Goal: Task Accomplishment & Management: Use online tool/utility

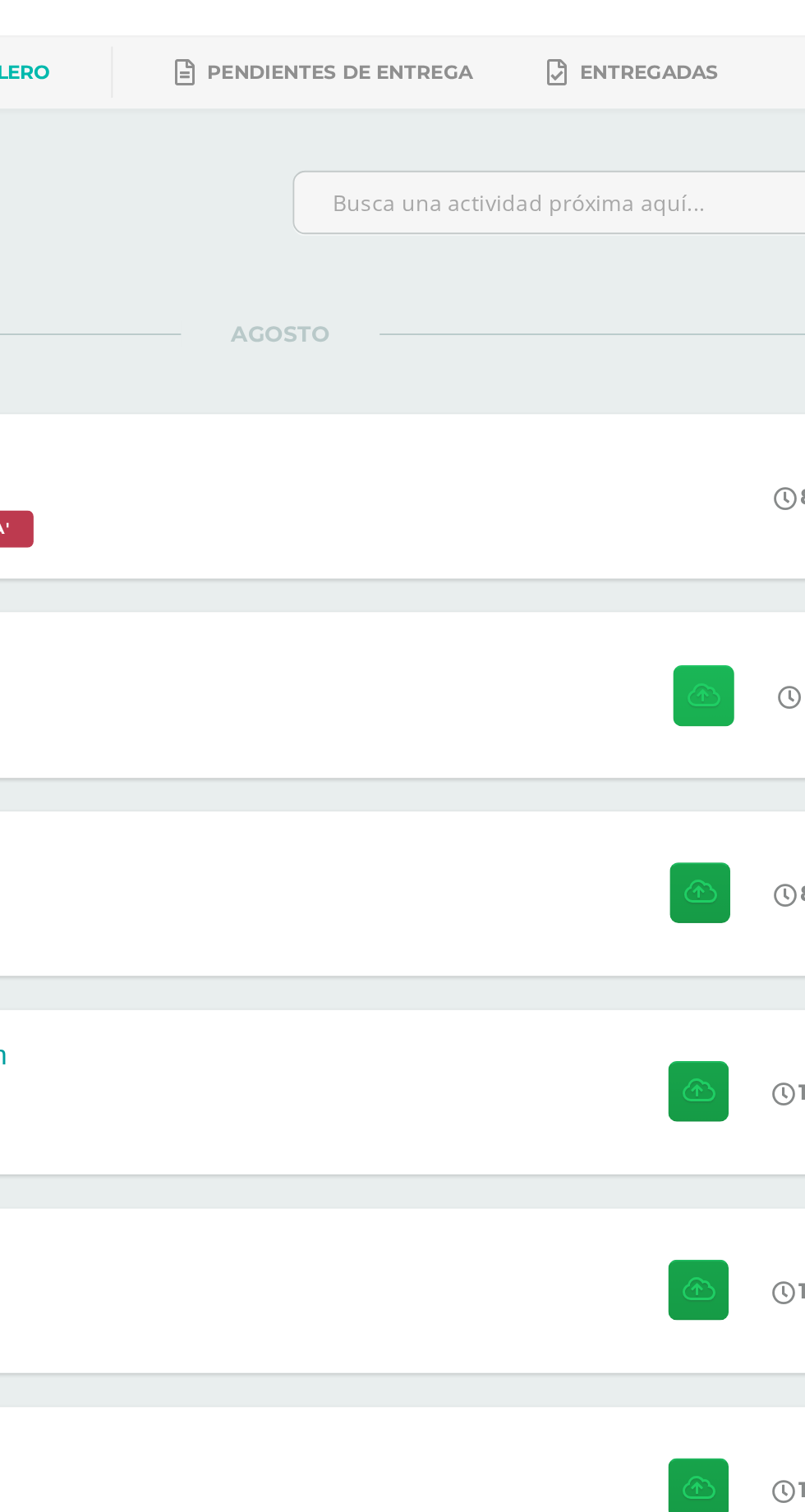
click at [623, 457] on button at bounding box center [626, 473] width 32 height 32
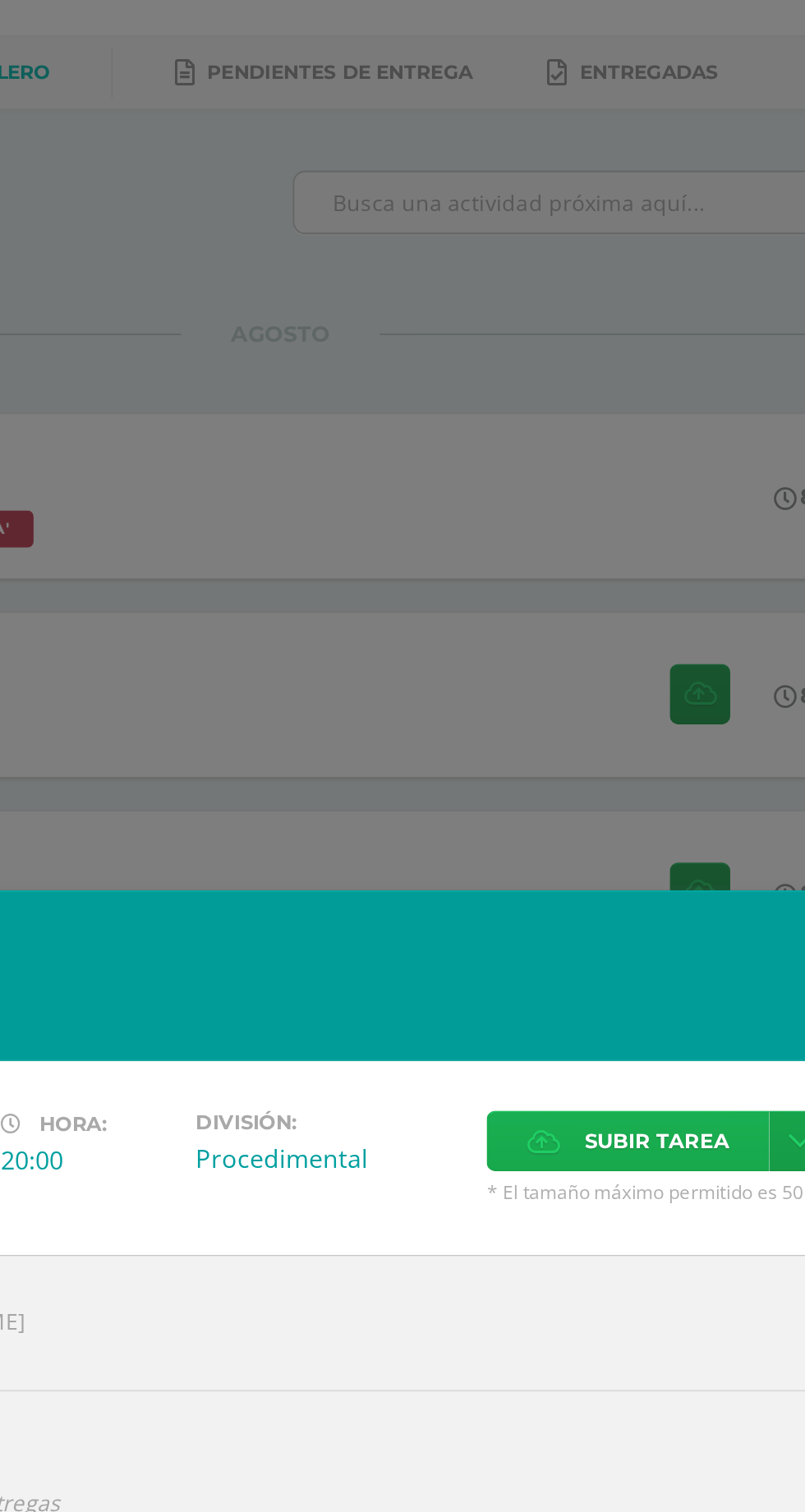
click at [602, 705] on span "Subir tarea" at bounding box center [602, 709] width 76 height 31
click at [0, 0] on input "Subir tarea" at bounding box center [0, 0] width 0 height 0
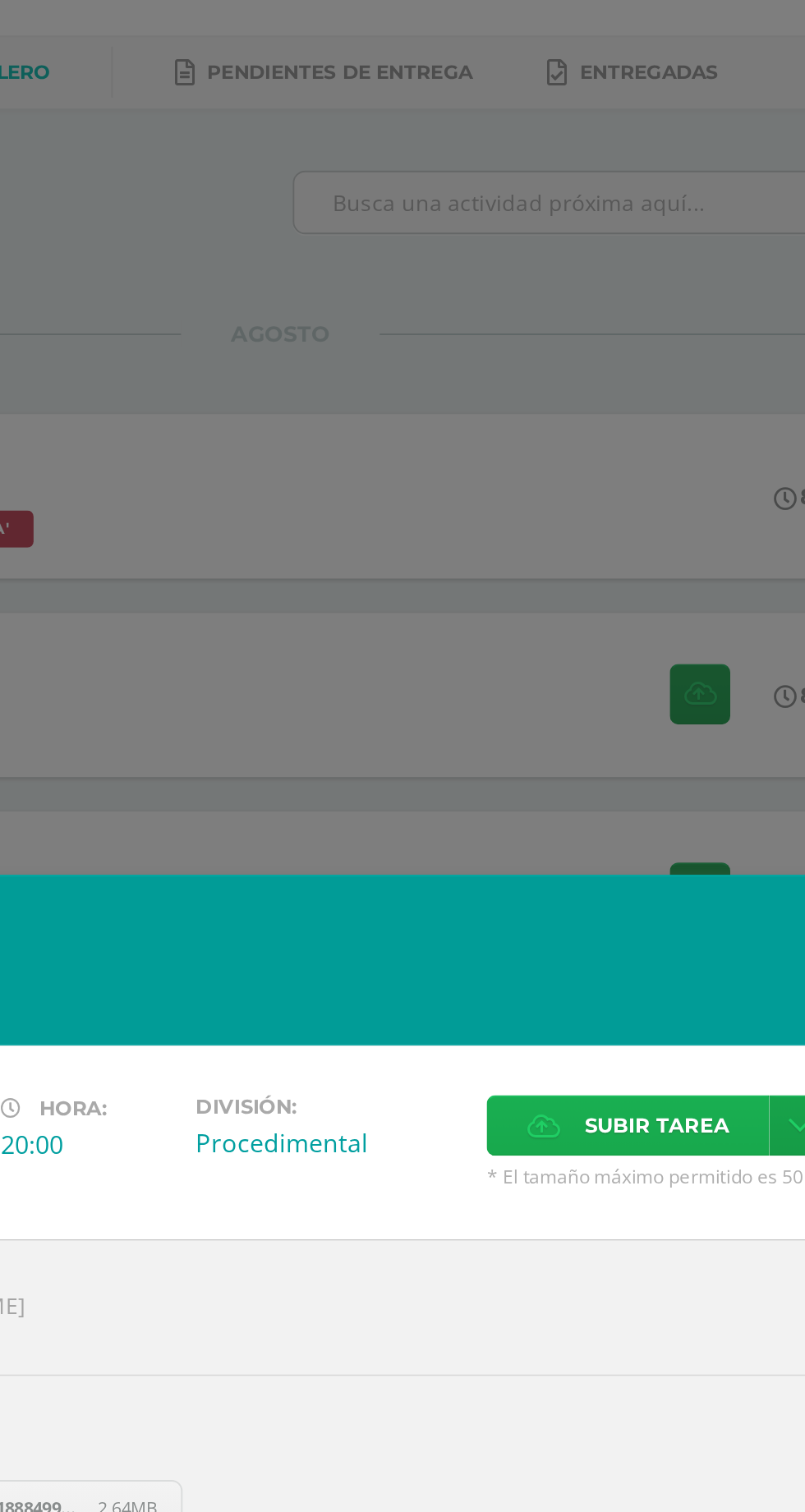
click at [603, 694] on span "Subir tarea" at bounding box center [602, 701] width 76 height 31
click at [0, 0] on input "Subir tarea" at bounding box center [0, 0] width 0 height 0
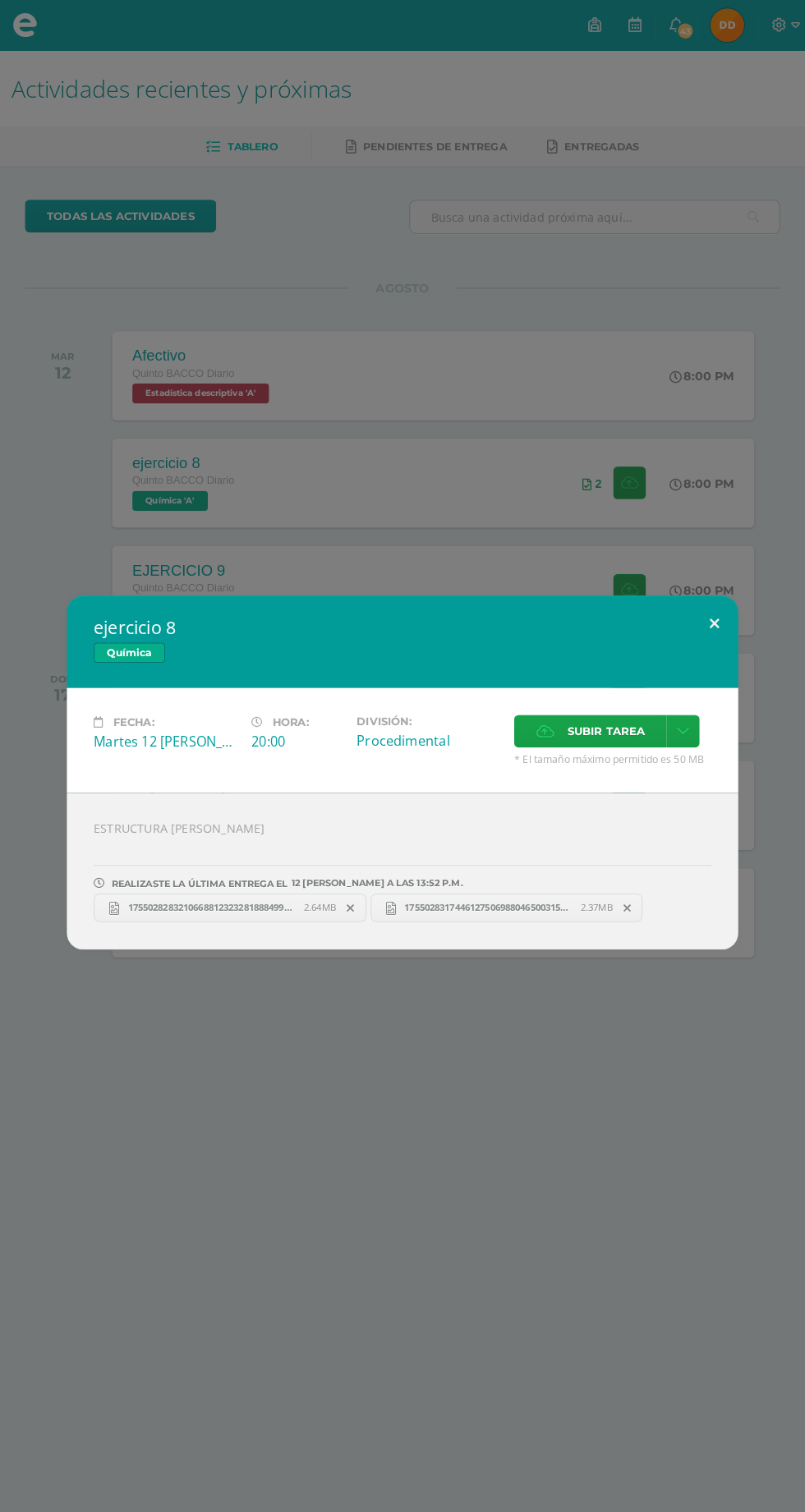
click at [719, 630] on button at bounding box center [708, 611] width 47 height 56
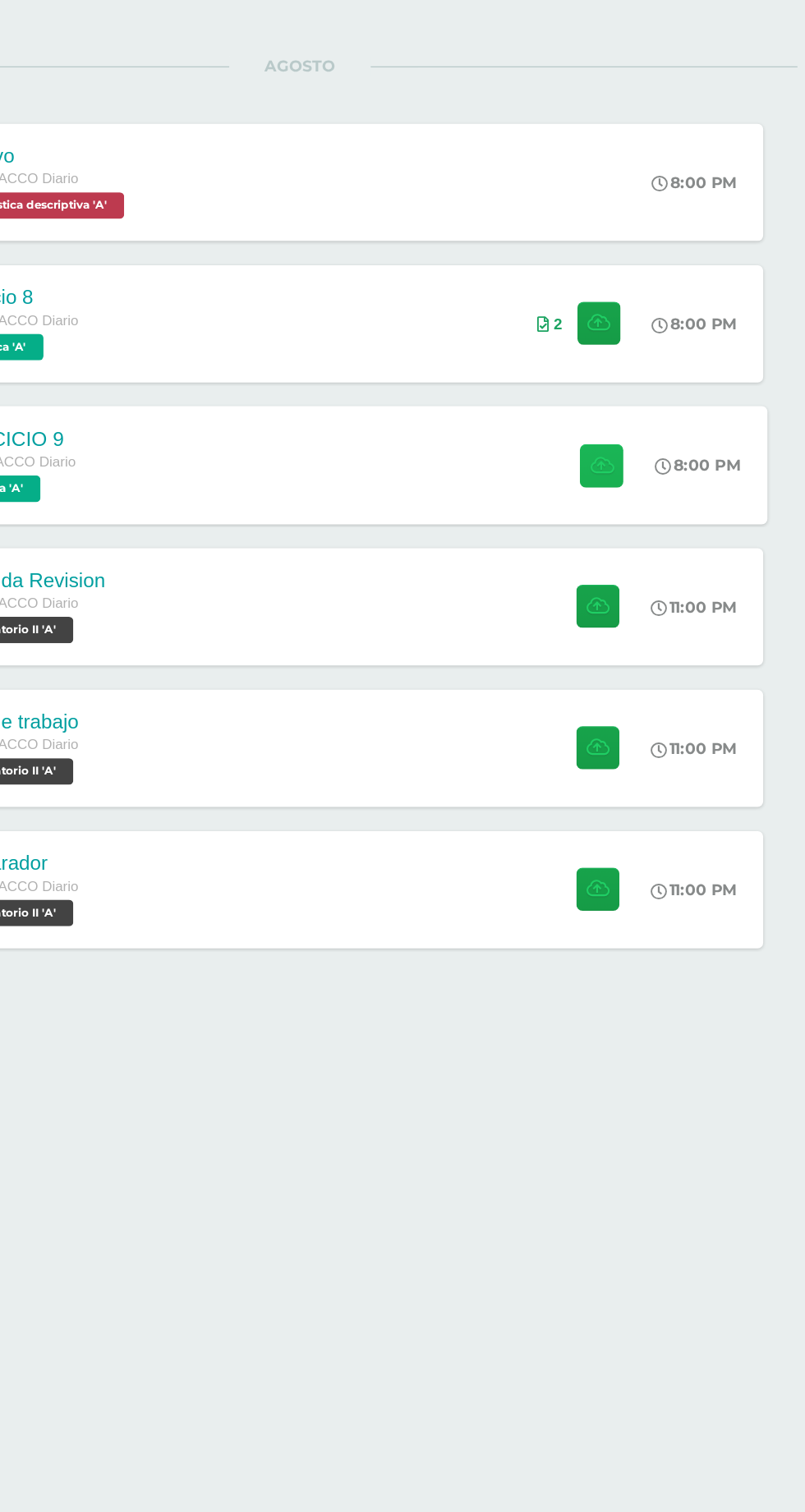
click at [621, 583] on icon at bounding box center [626, 577] width 17 height 14
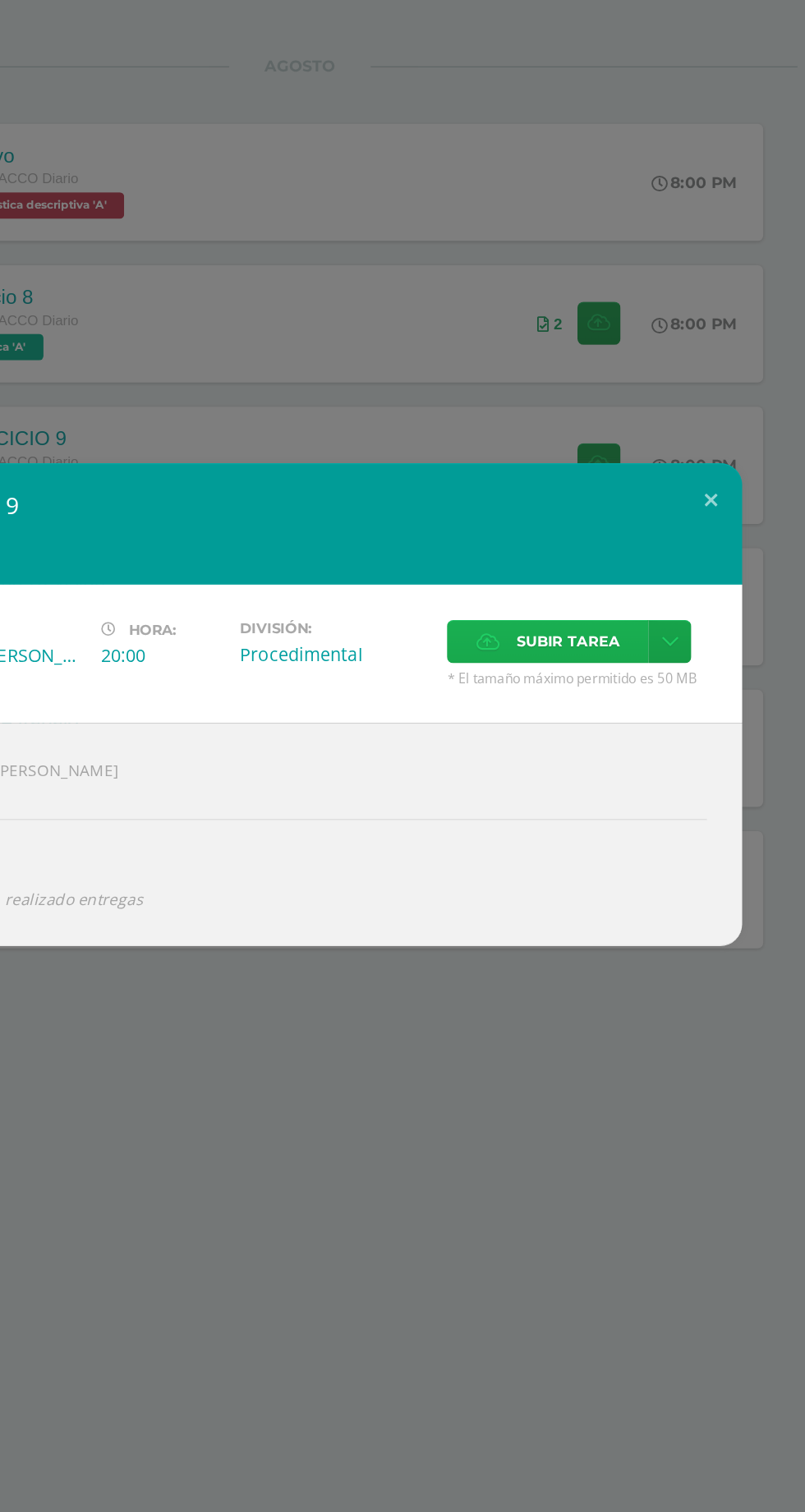
click at [618, 708] on span "Subir tarea" at bounding box center [602, 709] width 76 height 31
click at [0, 0] on input "Subir tarea" at bounding box center [0, 0] width 0 height 0
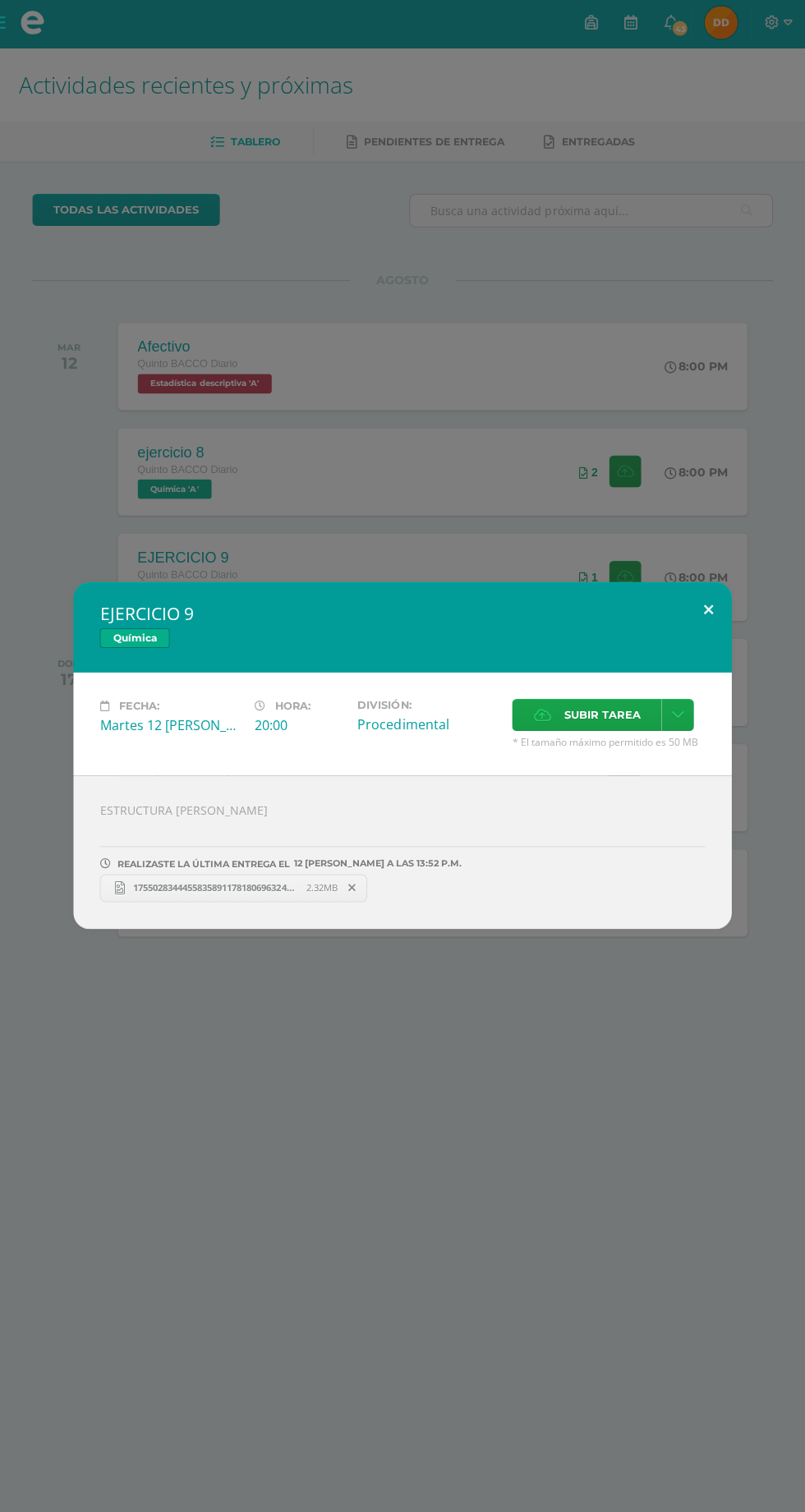
click at [707, 611] on button at bounding box center [708, 611] width 47 height 56
